Goal: Task Accomplishment & Management: Use online tool/utility

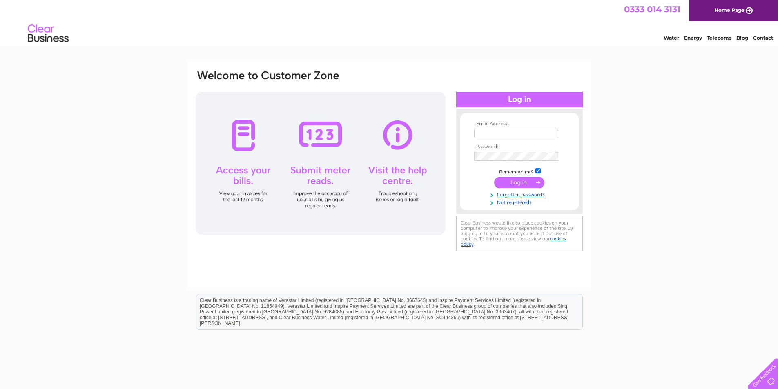
type input "elaine@cuk-audio.com"
click at [527, 184] on input "submit" at bounding box center [519, 182] width 50 height 11
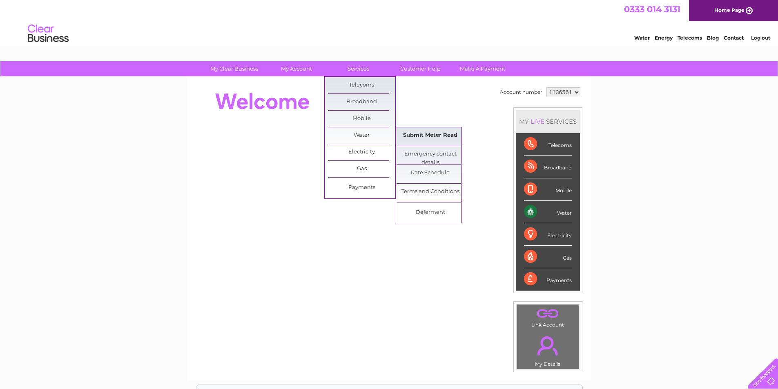
click at [417, 137] on link "Submit Meter Read" at bounding box center [429, 135] width 67 height 16
